Goal: Transaction & Acquisition: Obtain resource

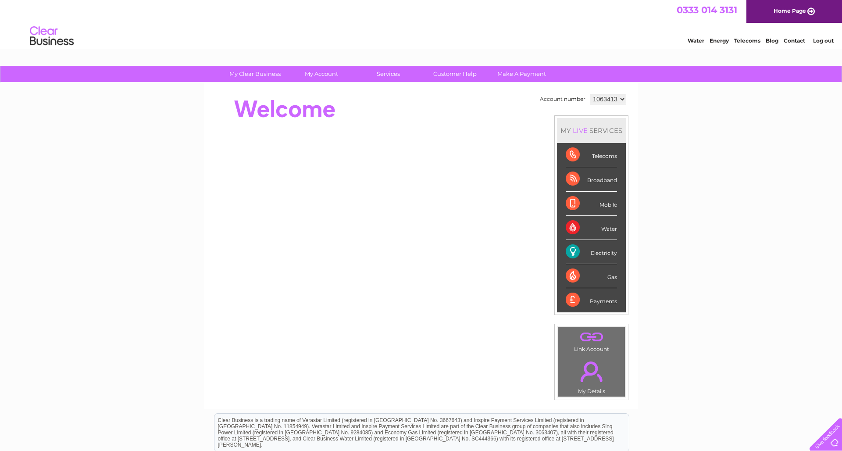
click at [373, 179] on div "Broadband" at bounding box center [591, 179] width 51 height 24
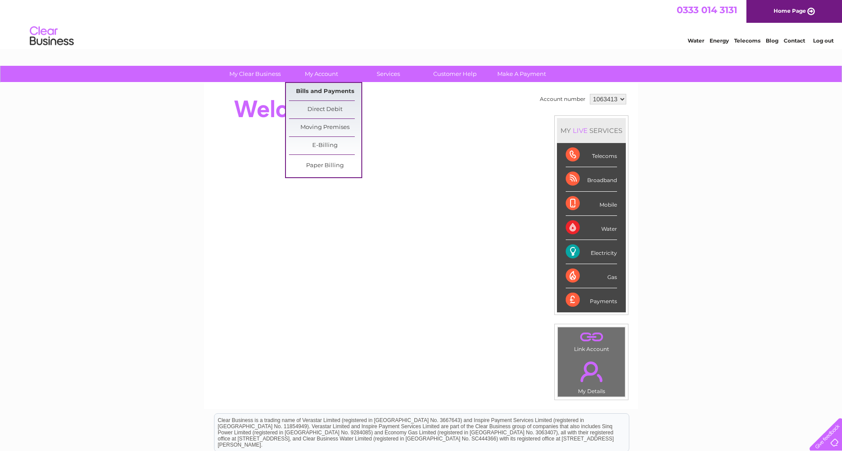
click at [321, 90] on link "Bills and Payments" at bounding box center [325, 92] width 72 height 18
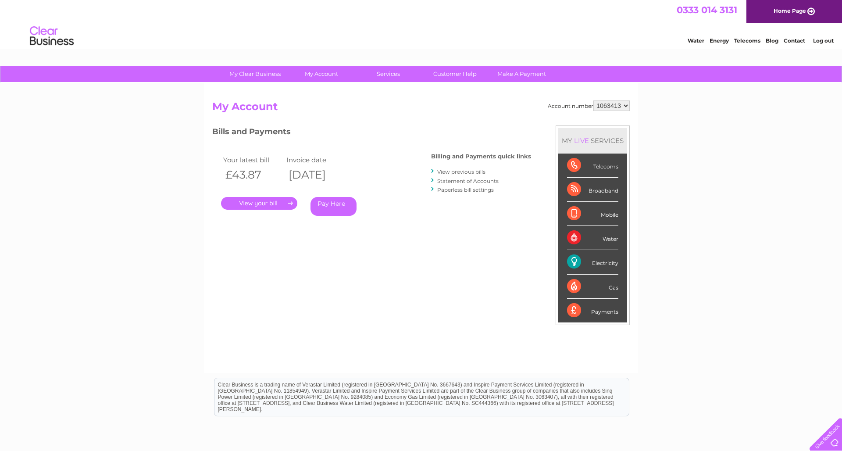
click at [262, 200] on link "." at bounding box center [259, 203] width 76 height 13
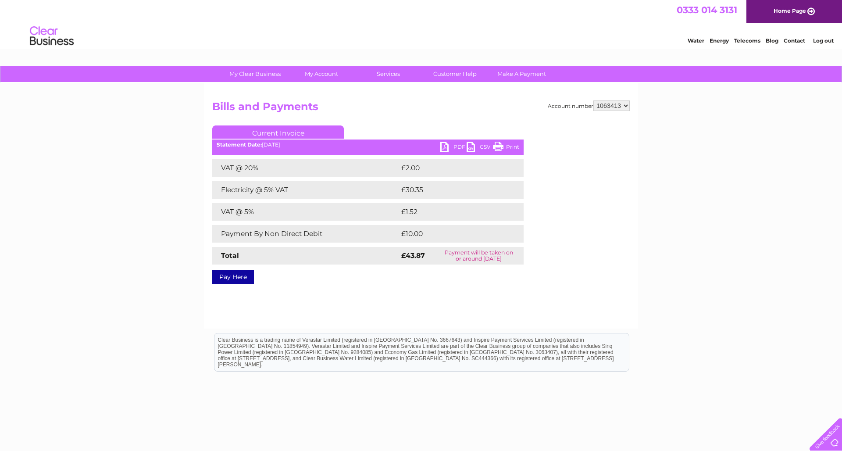
click at [447, 145] on link "PDF" at bounding box center [453, 148] width 26 height 13
select select "1146438"
click at [315, 75] on link "My Account" at bounding box center [321, 74] width 72 height 16
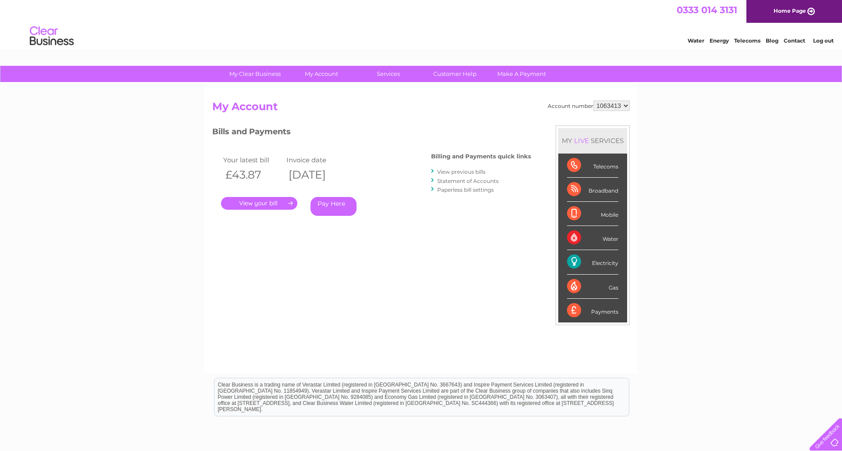
click at [254, 200] on link "." at bounding box center [259, 203] width 76 height 13
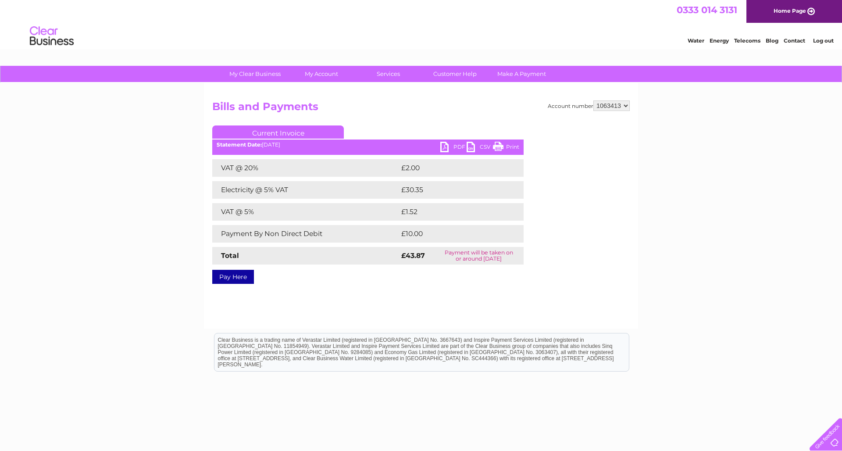
click at [445, 144] on link "PDF" at bounding box center [453, 148] width 26 height 13
